Goal: Navigation & Orientation: Find specific page/section

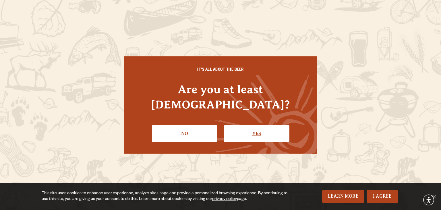
click at [261, 125] on link "Yes" at bounding box center [256, 133] width 65 height 17
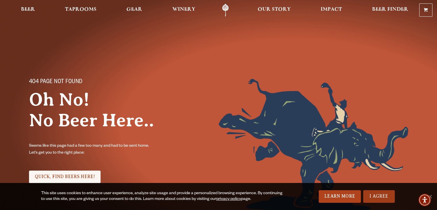
click at [383, 193] on link "I Agree" at bounding box center [379, 196] width 32 height 13
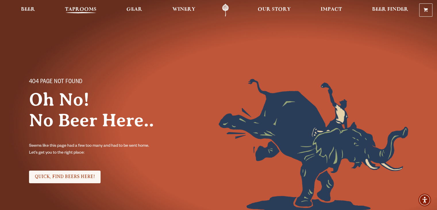
click at [77, 9] on span "Taprooms" at bounding box center [81, 9] width 32 height 5
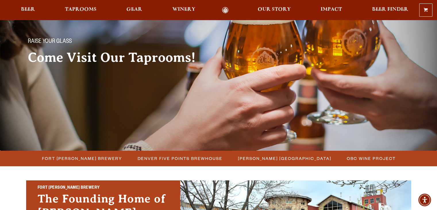
scroll to position [37, 0]
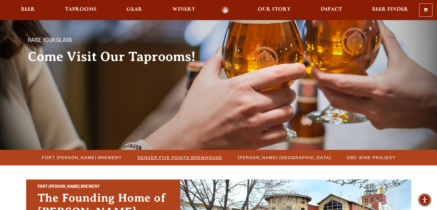
click at [203, 158] on span "Denver Five Points Brewhouse" at bounding box center [180, 157] width 85 height 8
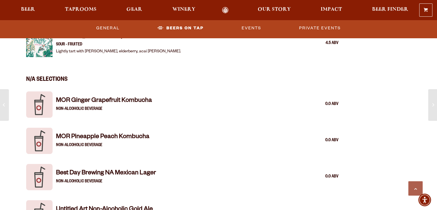
scroll to position [999, 0]
